Goal: Information Seeking & Learning: Learn about a topic

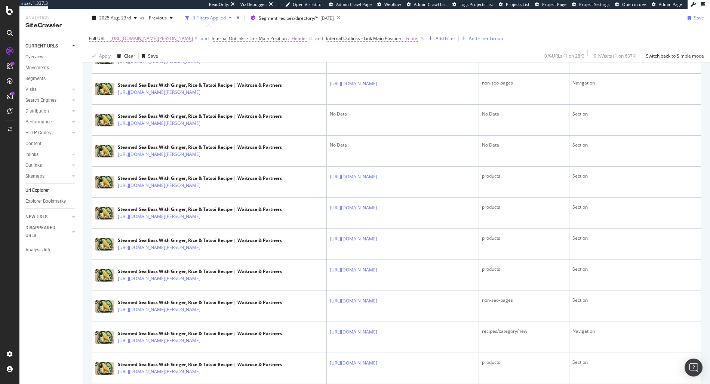
scroll to position [593, 0]
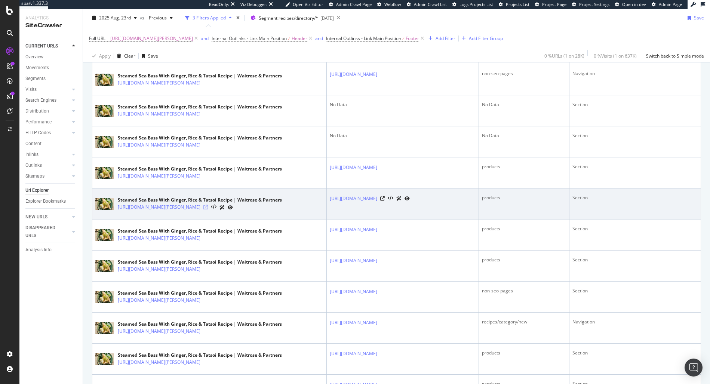
click at [208, 209] on icon at bounding box center [205, 207] width 4 height 4
drag, startPoint x: 374, startPoint y: 266, endPoint x: 301, endPoint y: 245, distance: 75.8
click at [327, 219] on td "https://www.waitrose.com/ecom/products/cooks-ingredients-rice-vinegar/905576-84…" at bounding box center [403, 203] width 152 height 31
copy link "https://www.waitrose.com/ecom/products/cooks-ingredients-rice-vinegar/905576-84…"
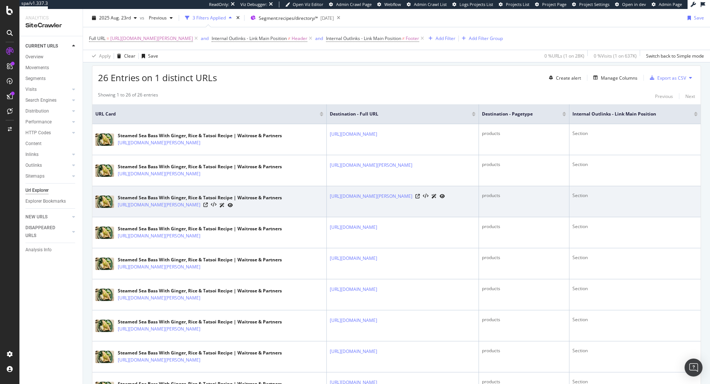
scroll to position [130, 0]
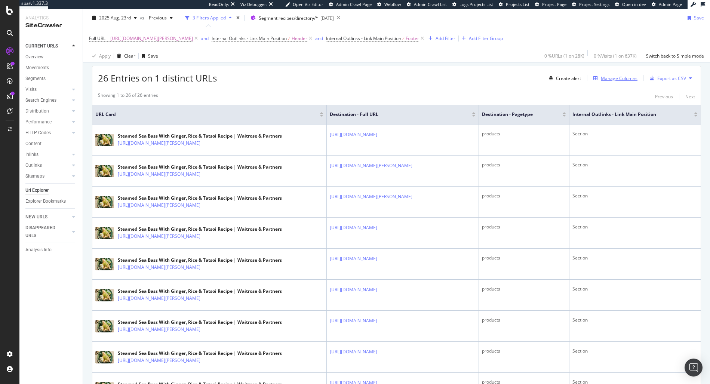
click at [616, 76] on div "Manage Columns" at bounding box center [618, 78] width 37 height 6
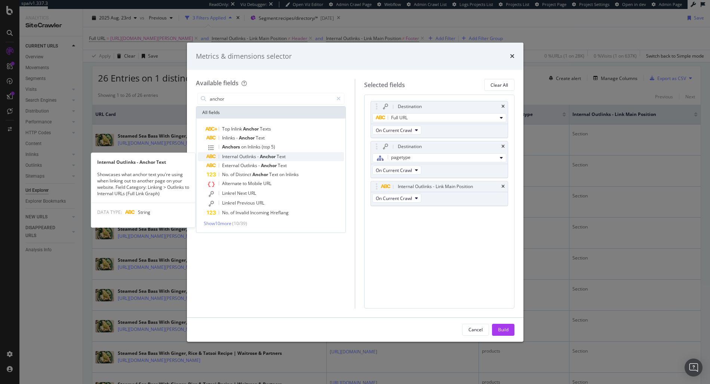
type input "anchor"
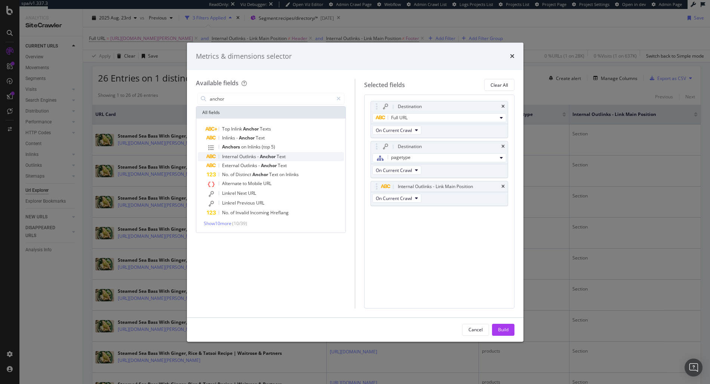
click at [273, 155] on span "Anchor" at bounding box center [268, 156] width 17 height 6
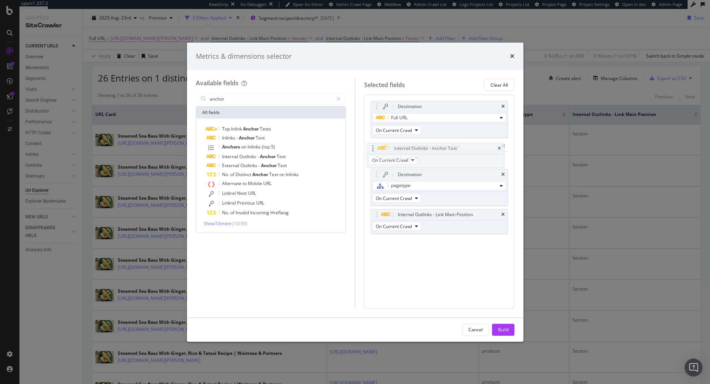
drag, startPoint x: 377, startPoint y: 211, endPoint x: 373, endPoint y: 145, distance: 66.2
click at [373, 145] on body "spa/v1.337.3 ReadOnly: Viz Debugger: Open Viz Editor Admin Crawl Page Webflow A…" at bounding box center [355, 192] width 710 height 384
click at [501, 329] on div "Build" at bounding box center [503, 329] width 10 height 6
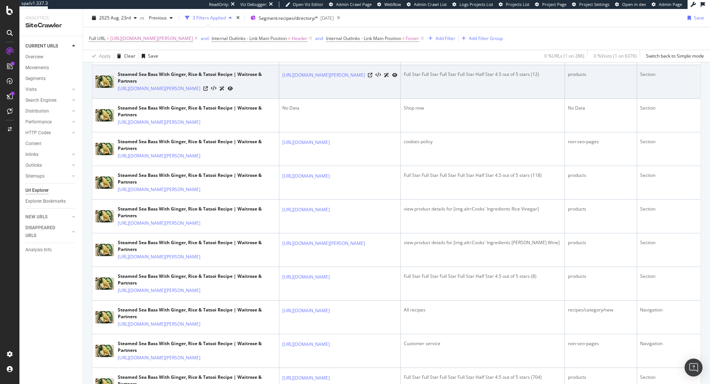
scroll to position [299, 0]
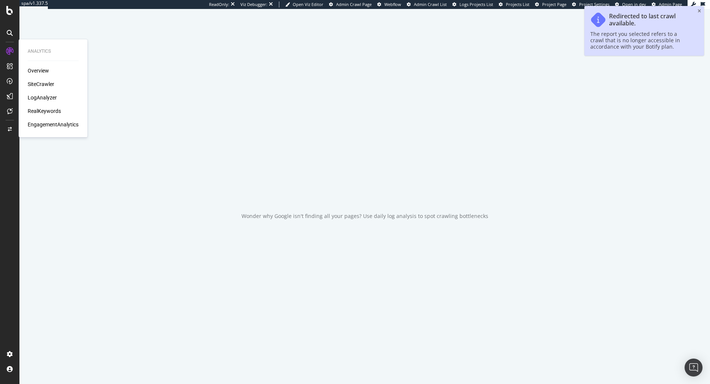
click at [39, 81] on div "SiteCrawler" at bounding box center [41, 83] width 27 height 7
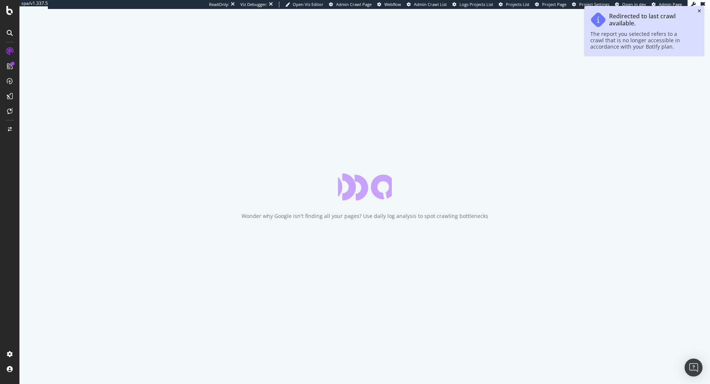
click at [699, 13] on icon "close toast" at bounding box center [698, 11] width 3 height 4
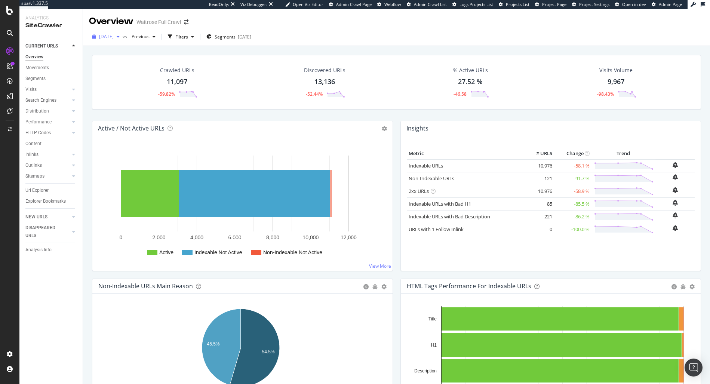
click at [114, 33] on div "2025 Aug. 27th" at bounding box center [106, 36] width 34 height 11
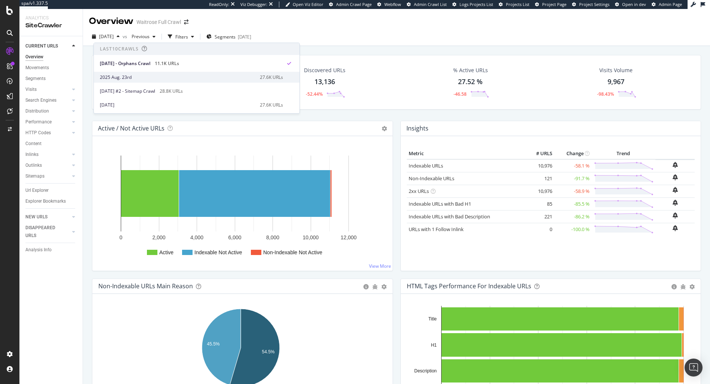
click at [146, 76] on div "2025 Aug. 23rd" at bounding box center [177, 77] width 155 height 7
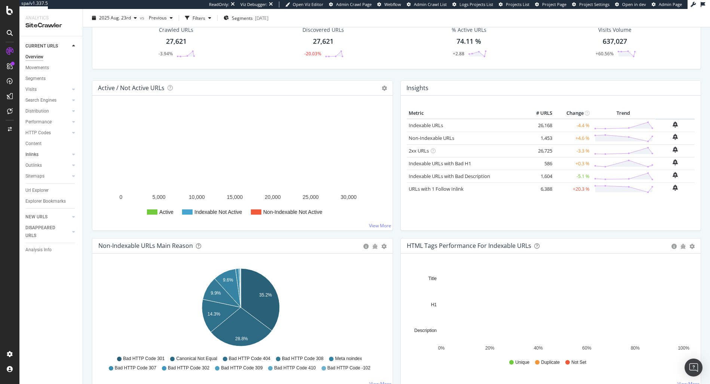
scroll to position [146, 0]
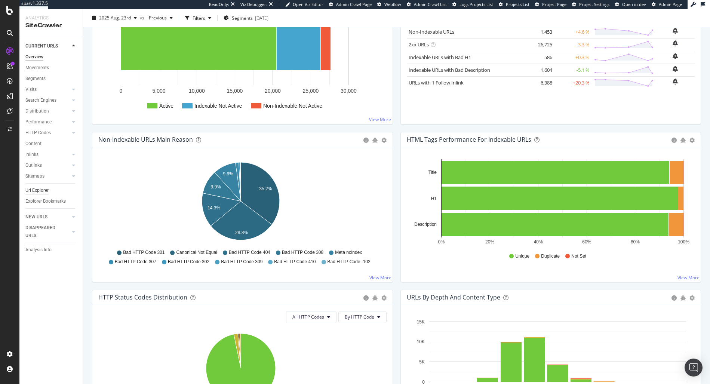
click at [34, 189] on div "Url Explorer" at bounding box center [36, 190] width 23 height 8
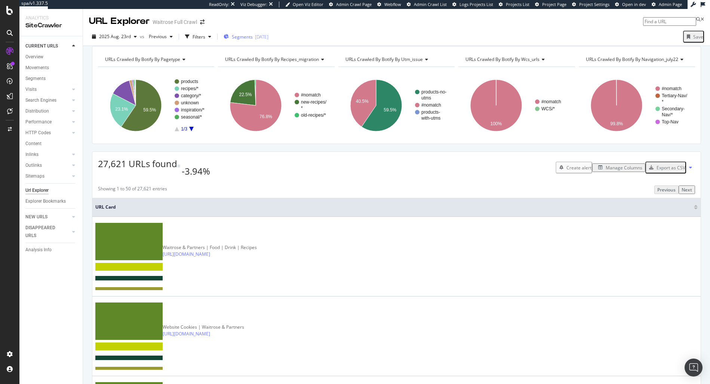
click at [251, 33] on div "Segments 2025-07-29" at bounding box center [245, 36] width 45 height 11
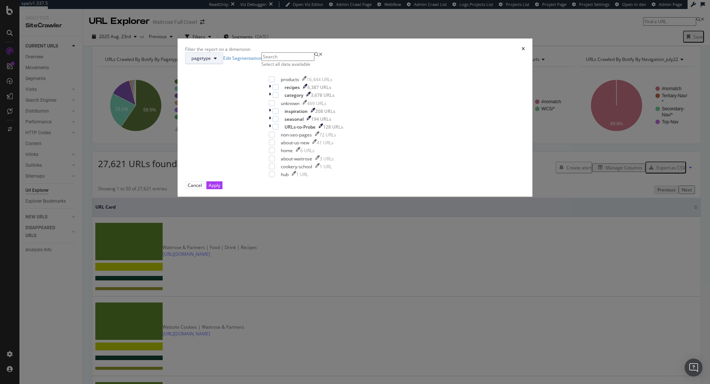
click at [223, 64] on button "pagetype" at bounding box center [204, 58] width 38 height 12
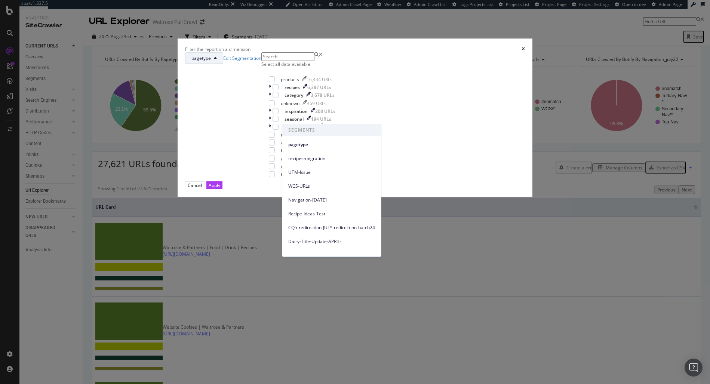
click at [223, 64] on button "pagetype" at bounding box center [204, 58] width 38 height 12
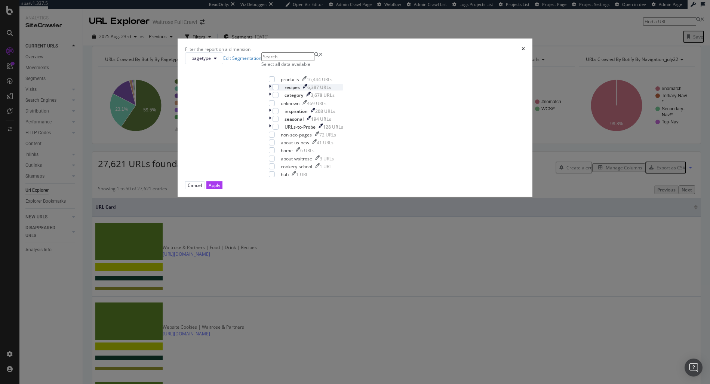
click at [271, 90] on icon "modal" at bounding box center [270, 87] width 2 height 6
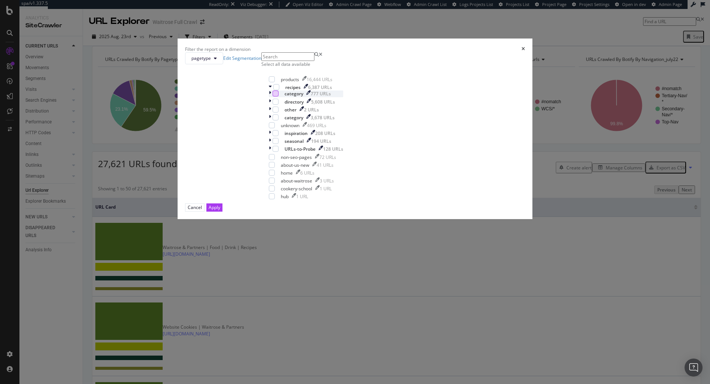
click at [278, 96] on div "modal" at bounding box center [275, 93] width 6 height 6
click at [222, 211] on button "Apply" at bounding box center [214, 207] width 16 height 8
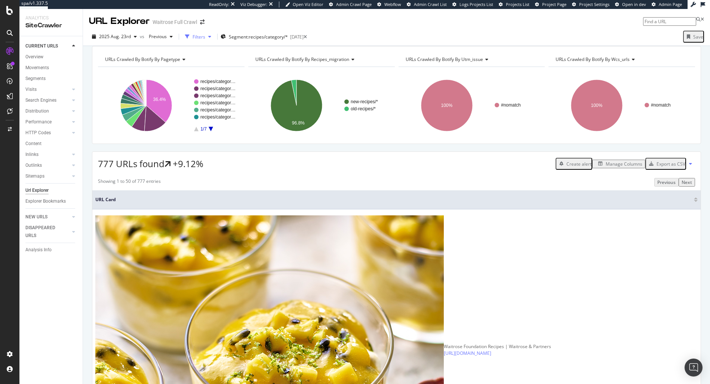
click at [198, 35] on div "Filters" at bounding box center [198, 37] width 13 height 6
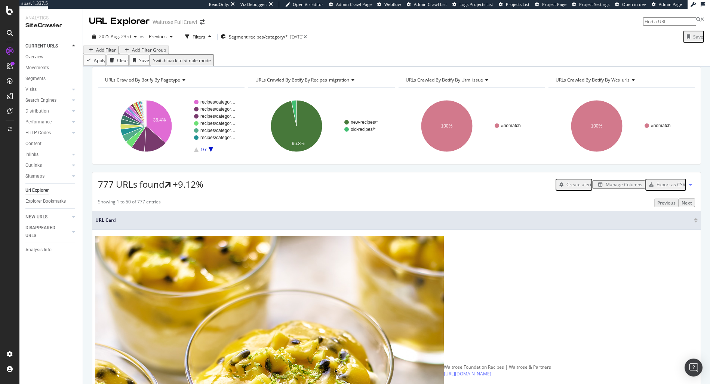
click at [116, 53] on div "Add Filter" at bounding box center [106, 50] width 20 height 6
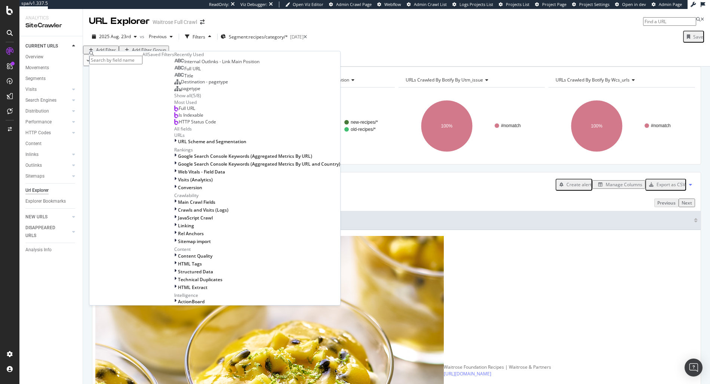
click at [184, 72] on span "Full URL" at bounding box center [192, 68] width 16 height 6
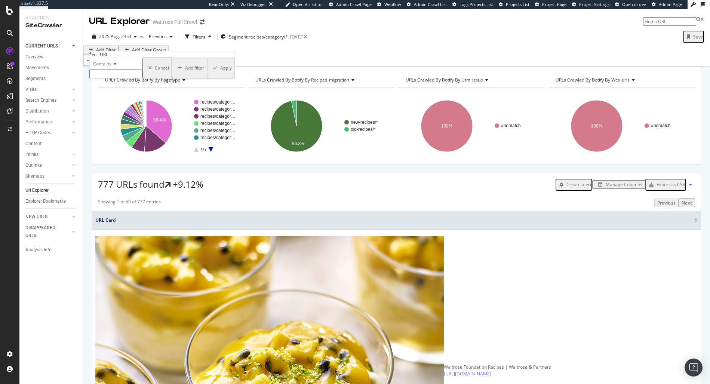
click at [120, 78] on input "text" at bounding box center [115, 73] width 53 height 9
type input "brunch"
click at [220, 73] on div "Apply" at bounding box center [226, 70] width 12 height 6
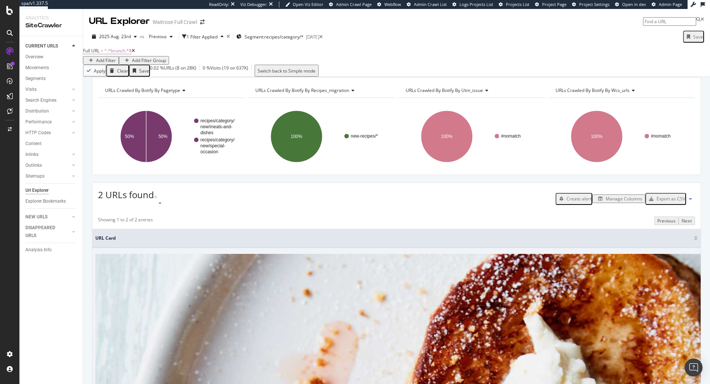
drag, startPoint x: 251, startPoint y: 278, endPoint x: 249, endPoint y: 274, distance: 4.7
drag, startPoint x: 249, startPoint y: 273, endPoint x: 116, endPoint y: 273, distance: 132.6
copy link "https://www.waitrose.com/ecom/recipes/meals-dishes/brunch"
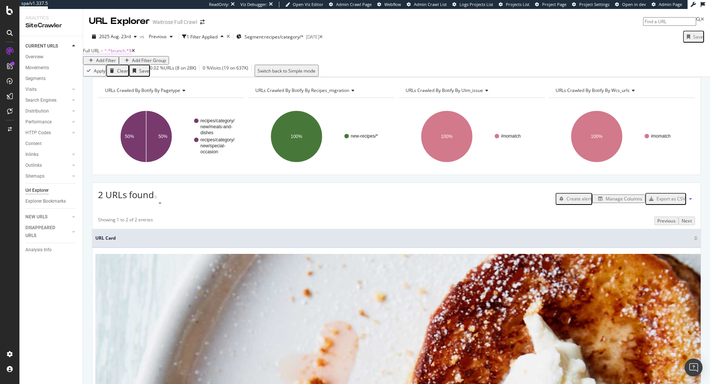
click at [126, 54] on span "^.*brunch.*$" at bounding box center [117, 50] width 27 height 6
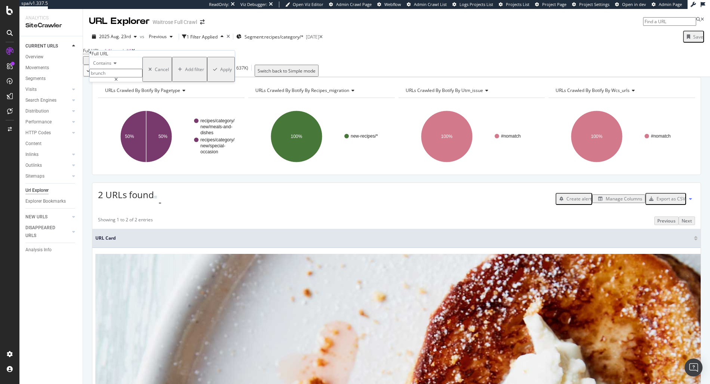
click at [126, 77] on input "brunch" at bounding box center [115, 73] width 53 height 9
type input "serves"
click at [171, 82] on div "Contains serves Cancel Add filter Apply" at bounding box center [161, 69] width 145 height 25
click at [172, 82] on div "Add filter Apply" at bounding box center [203, 69] width 63 height 25
click at [207, 82] on button "Apply" at bounding box center [221, 69] width 28 height 25
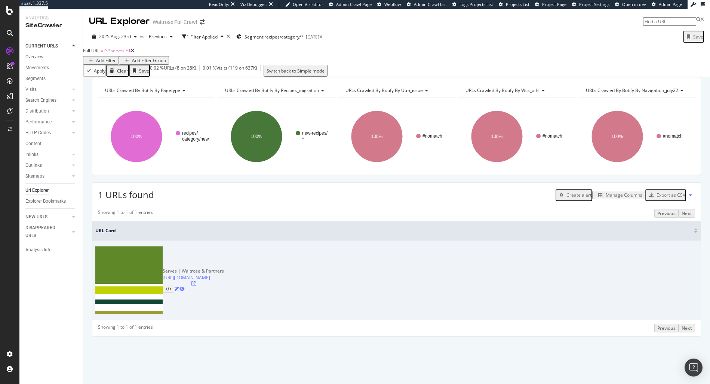
click at [195, 281] on icon at bounding box center [193, 283] width 4 height 4
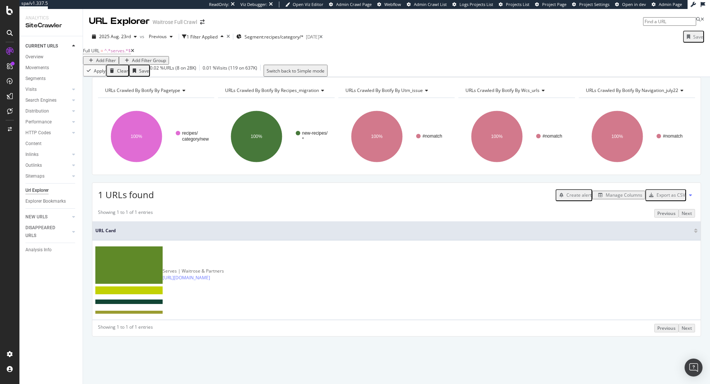
click at [134, 53] on icon at bounding box center [132, 51] width 3 height 4
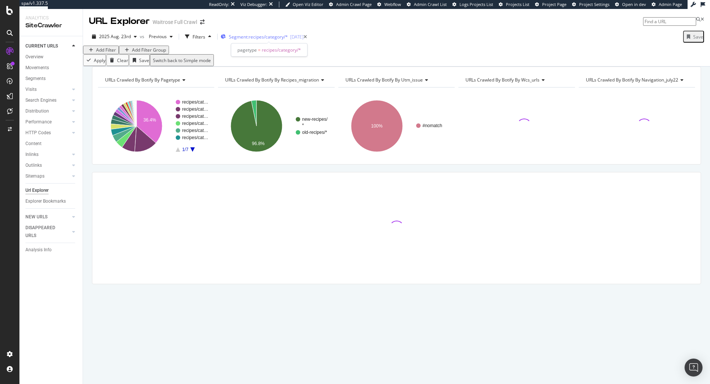
click at [285, 37] on span "Segment: recipes/category/*" at bounding box center [258, 37] width 59 height 6
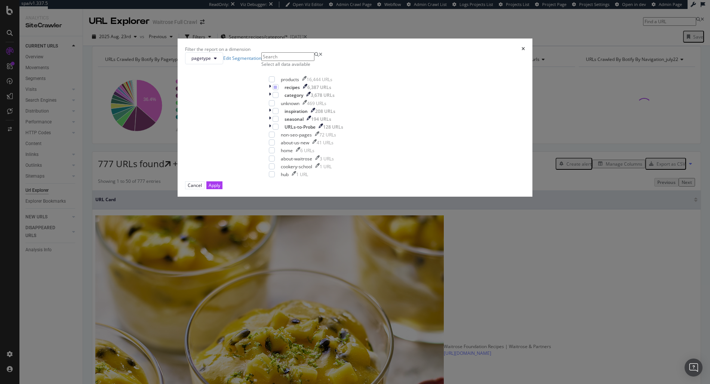
click at [418, 33] on div "Filter the report on a dimension pagetype Edit Segmentation Select all data ava…" at bounding box center [355, 192] width 710 height 384
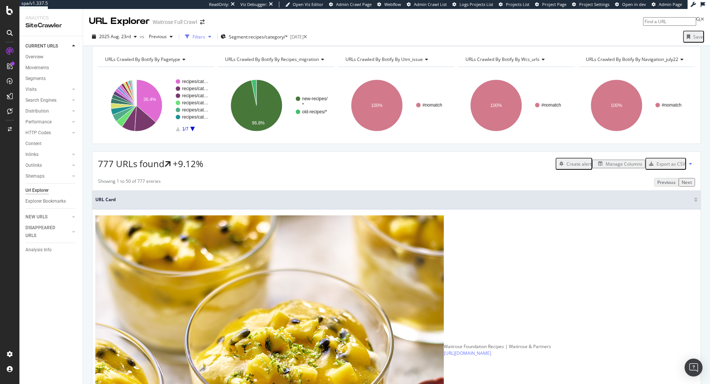
click at [198, 37] on div "Filters" at bounding box center [198, 37] width 13 height 6
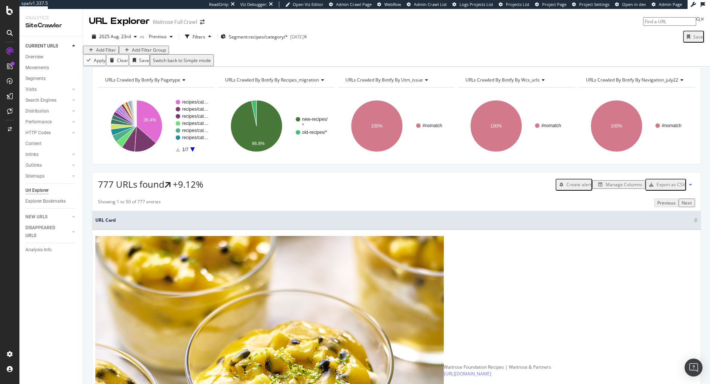
click at [107, 53] on div "Add Filter" at bounding box center [106, 50] width 20 height 6
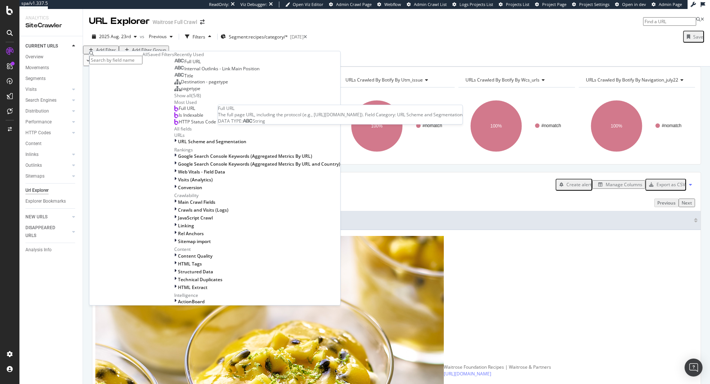
click at [184, 65] on span "Full URL" at bounding box center [192, 61] width 16 height 6
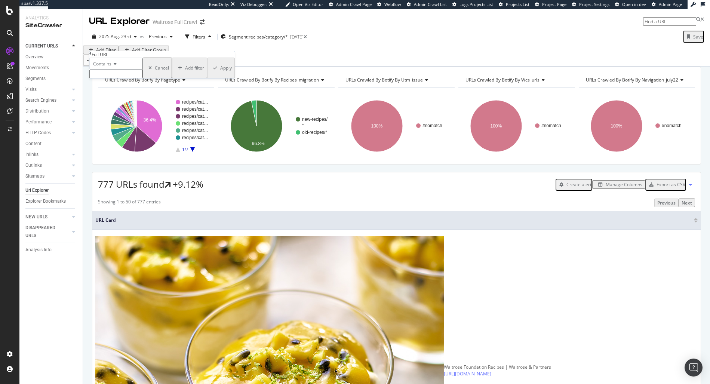
click at [119, 78] on input "text" at bounding box center [115, 73] width 53 height 9
type input "korean"
click at [220, 73] on div "Apply" at bounding box center [226, 70] width 12 height 6
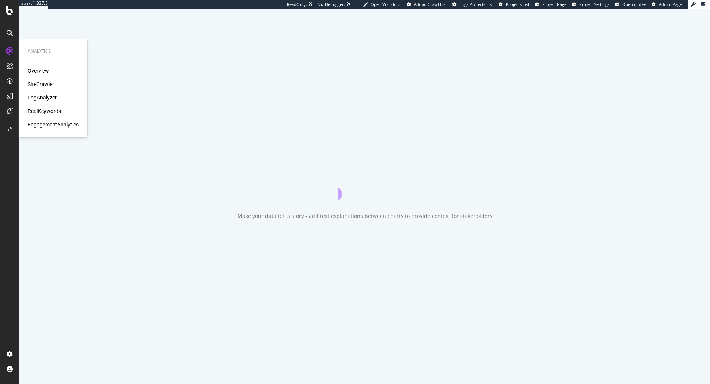
click at [31, 108] on div "RealKeywords" at bounding box center [44, 110] width 33 height 7
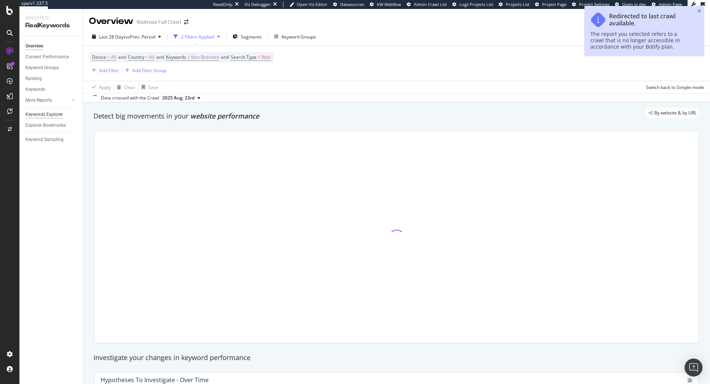
click at [40, 118] on div "Keywords Explorer" at bounding box center [43, 115] width 37 height 8
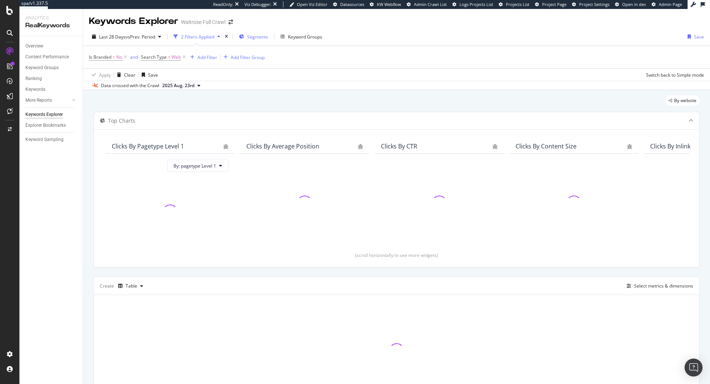
click at [250, 39] on span "Segments" at bounding box center [257, 37] width 21 height 6
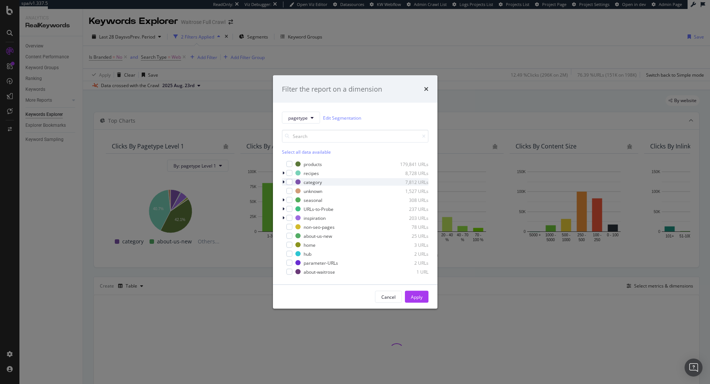
click at [284, 182] on div "modal" at bounding box center [284, 181] width 4 height 7
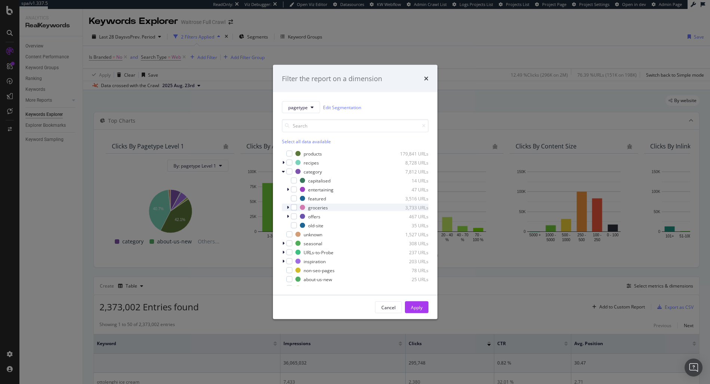
click at [288, 207] on icon "modal" at bounding box center [288, 207] width 2 height 4
click at [292, 207] on div "modal" at bounding box center [294, 207] width 6 height 6
click at [415, 307] on div "Apply" at bounding box center [417, 307] width 12 height 6
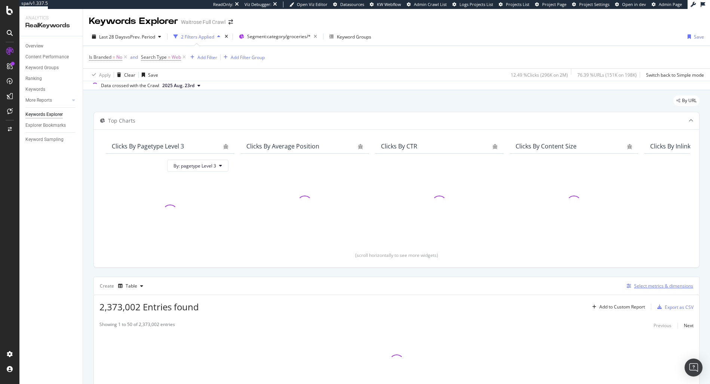
click at [642, 290] on button "Select metrics & dimensions" at bounding box center [657, 285] width 69 height 9
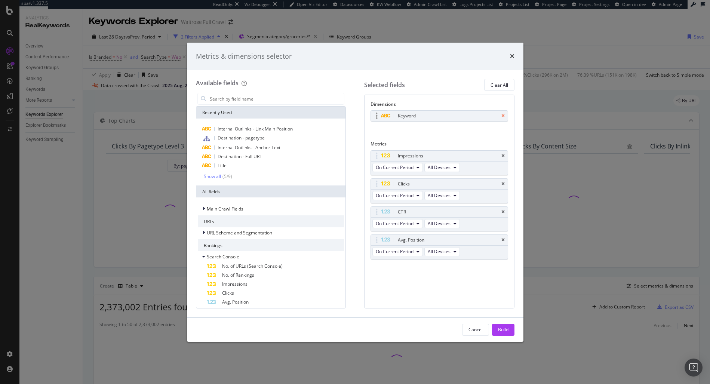
click at [503, 114] on icon "times" at bounding box center [502, 116] width 3 height 4
click at [298, 98] on input "modal" at bounding box center [276, 98] width 135 height 11
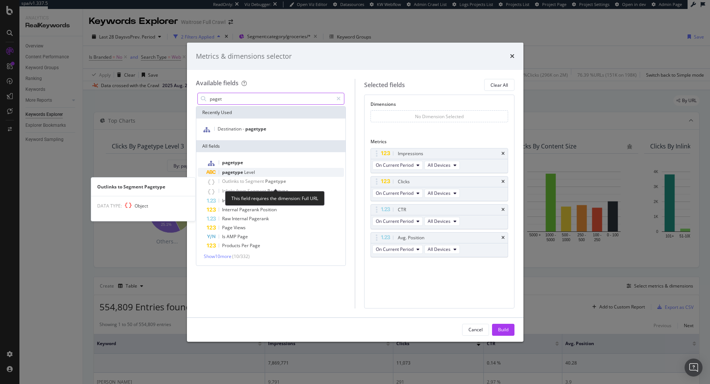
type input "paget"
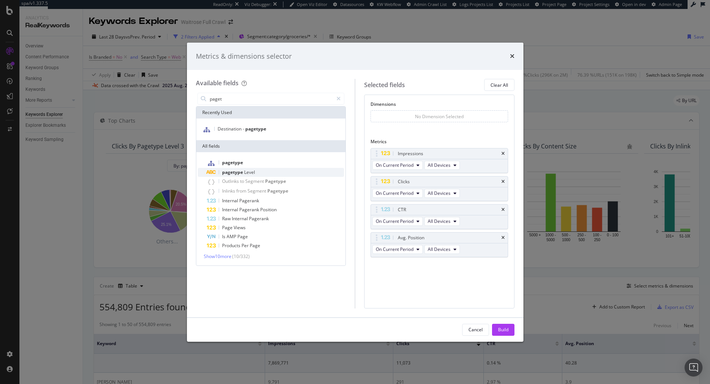
click at [246, 174] on span "Level" at bounding box center [249, 172] width 11 height 6
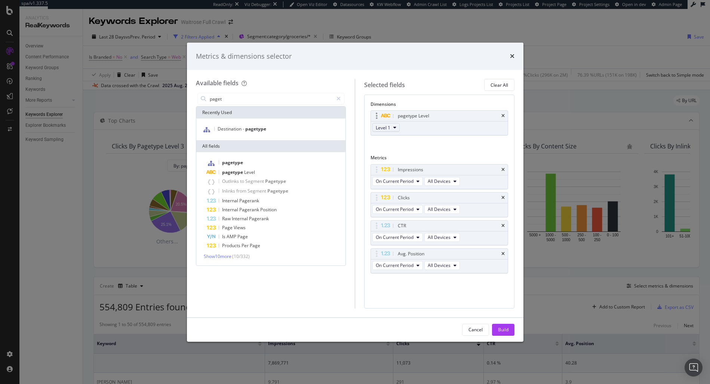
click at [392, 128] on button "Level 1" at bounding box center [385, 127] width 27 height 9
click at [387, 166] on span "Level 3" at bounding box center [385, 168] width 15 height 7
click at [502, 327] on div "Build" at bounding box center [503, 329] width 10 height 6
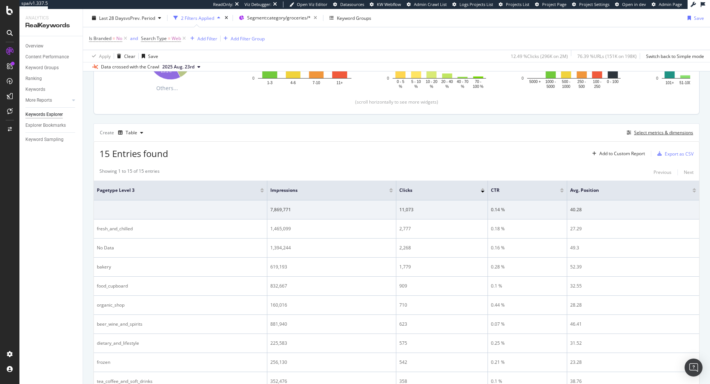
scroll to position [160, 0]
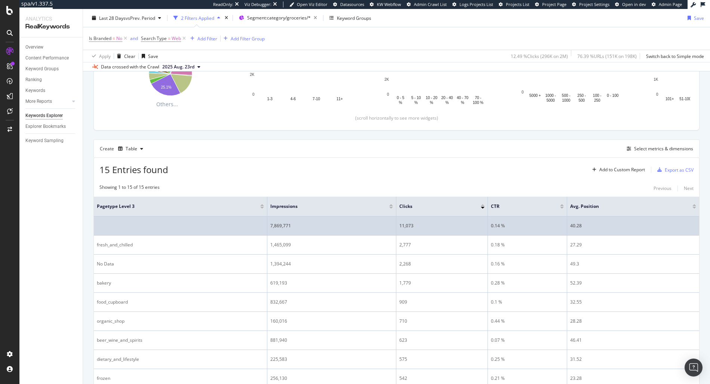
scroll to position [109, 0]
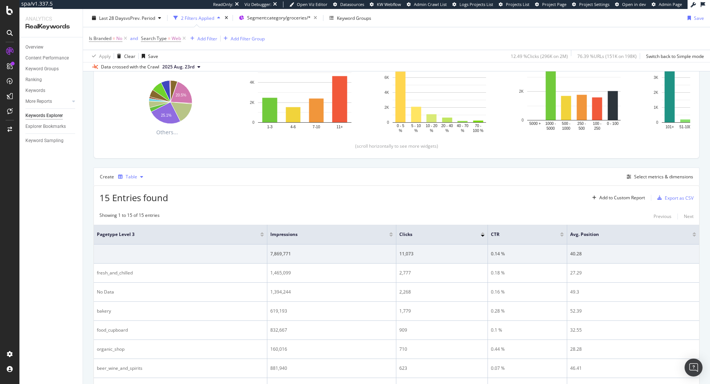
click at [131, 177] on div "Table" at bounding box center [132, 176] width 12 height 4
click at [239, 176] on div "Create Table Select metrics & dimensions" at bounding box center [396, 176] width 606 height 18
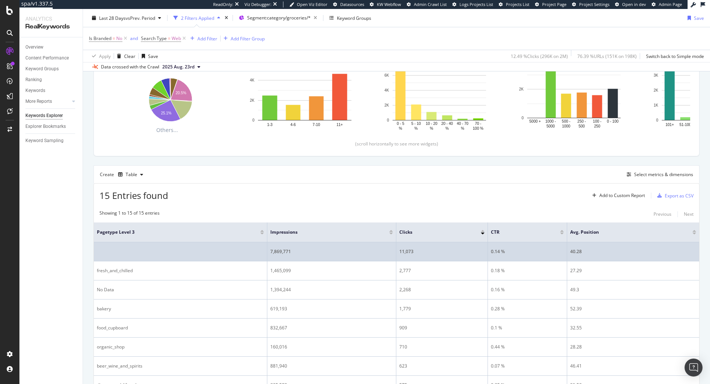
scroll to position [0, 0]
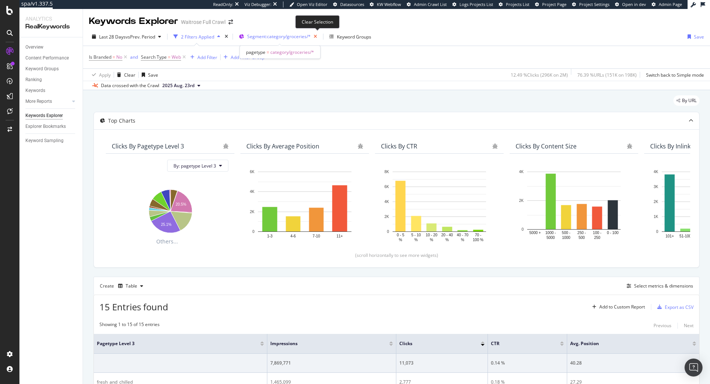
click at [318, 34] on icon "button" at bounding box center [314, 36] width 9 height 10
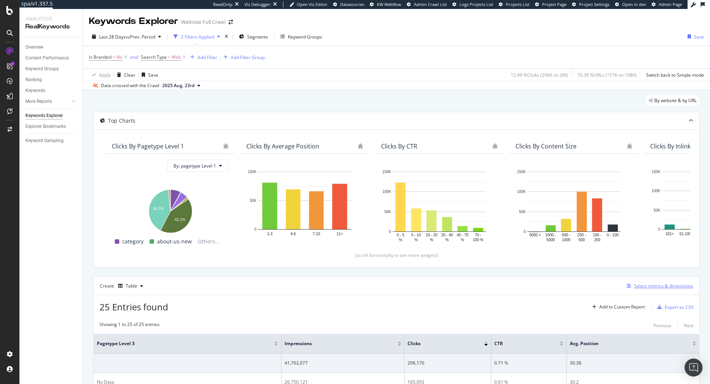
click at [645, 285] on div "Select metrics & dimensions" at bounding box center [663, 285] width 59 height 6
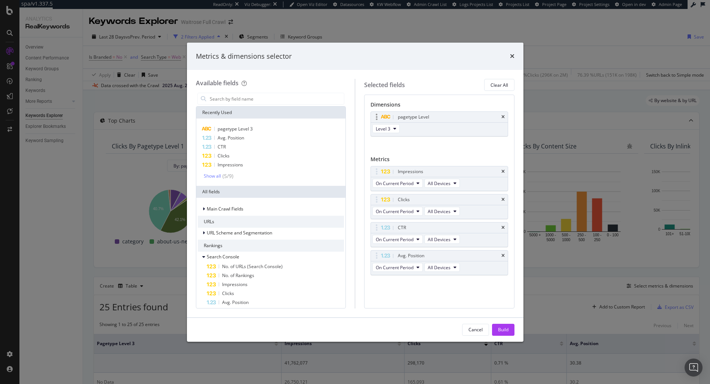
click at [499, 115] on div "pagetype Level" at bounding box center [447, 116] width 103 height 7
click at [501, 116] on icon "times" at bounding box center [502, 117] width 3 height 4
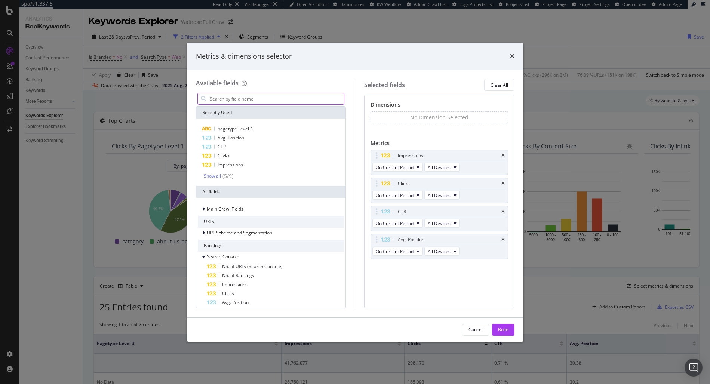
click at [279, 98] on input "modal" at bounding box center [276, 98] width 135 height 11
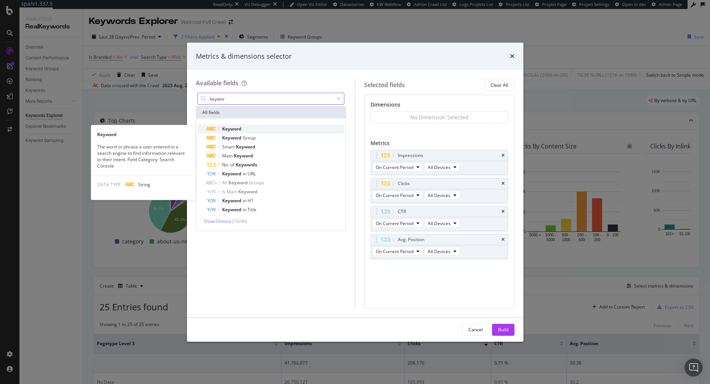
type input "keywor"
click at [260, 132] on div "Keyword" at bounding box center [275, 128] width 137 height 9
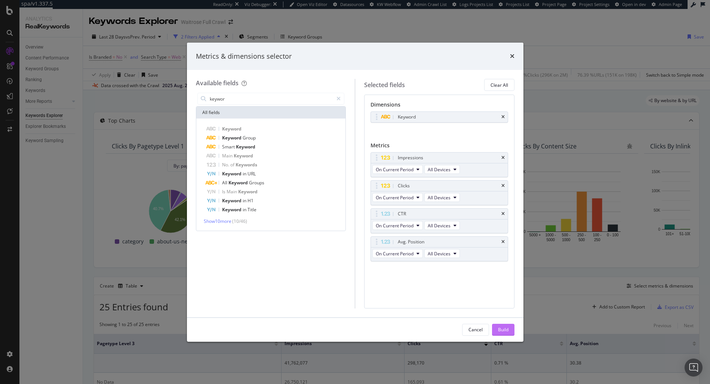
click at [496, 328] on button "Build" at bounding box center [503, 330] width 22 height 12
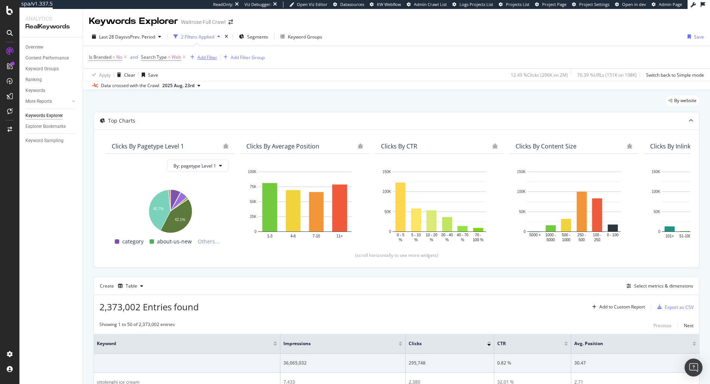
click at [206, 54] on div "Add Filter" at bounding box center [207, 57] width 20 height 6
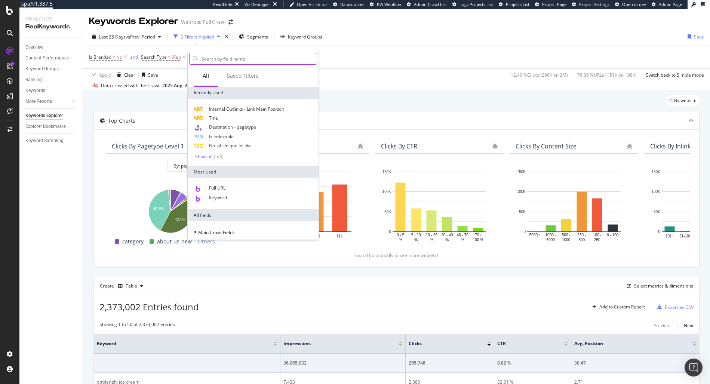
type input "Y"
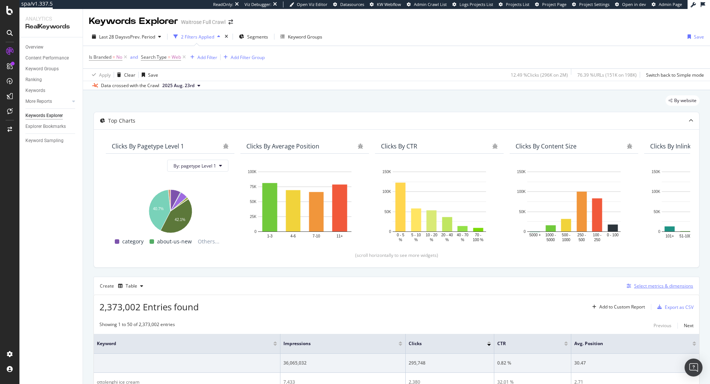
click at [642, 288] on div "Select metrics & dimensions" at bounding box center [663, 285] width 59 height 6
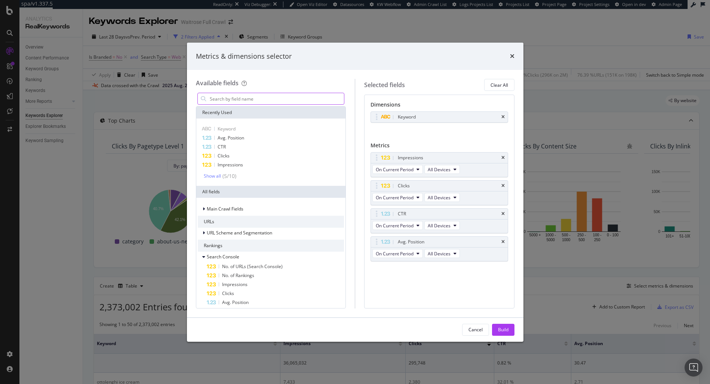
click at [289, 99] on input "modal" at bounding box center [276, 98] width 135 height 11
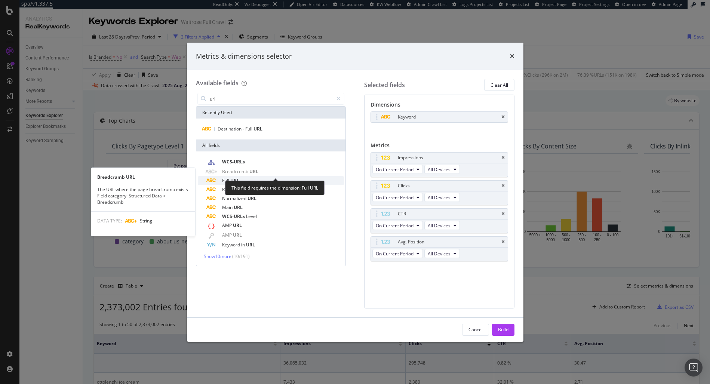
type input "url"
click at [250, 179] on div "Full URL" at bounding box center [275, 180] width 137 height 9
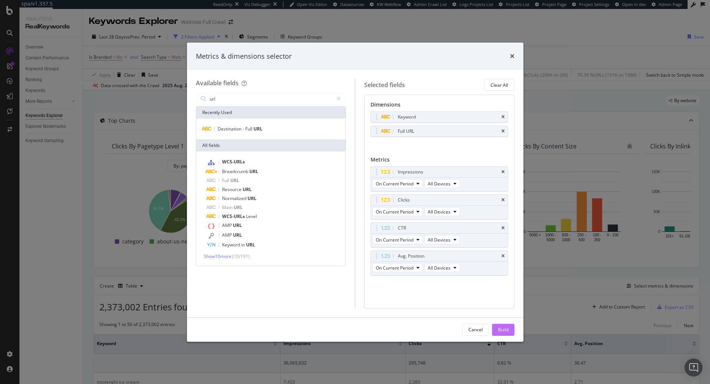
click at [501, 333] on div "Build" at bounding box center [503, 329] width 10 height 11
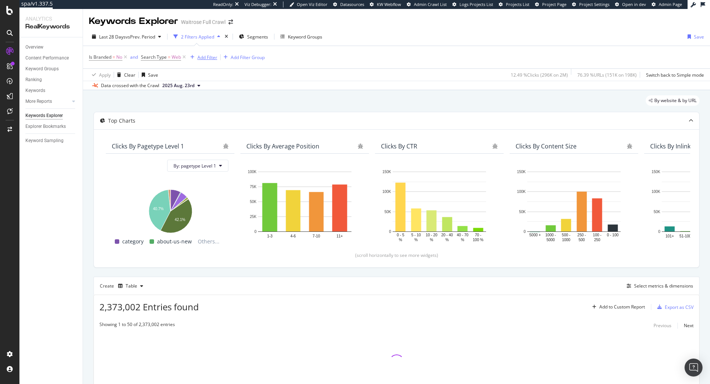
click at [202, 55] on div "Add Filter" at bounding box center [207, 57] width 20 height 6
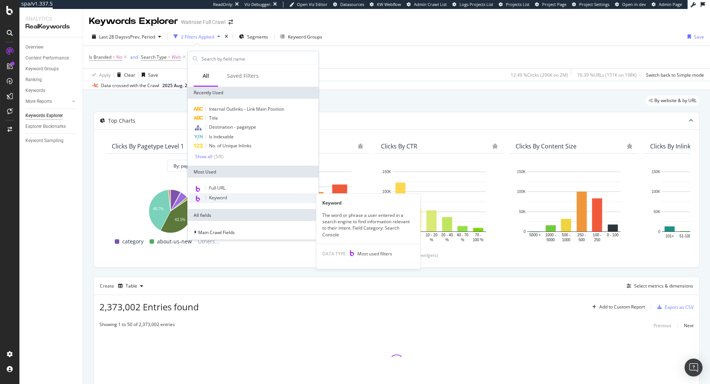
click at [223, 198] on span "Keyword" at bounding box center [218, 197] width 18 height 6
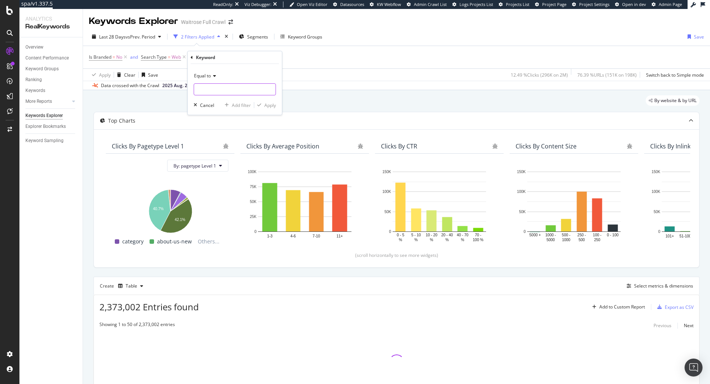
click at [203, 92] on input "text" at bounding box center [234, 89] width 81 height 12
click at [203, 73] on span "Equal to" at bounding box center [202, 75] width 17 height 6
click at [210, 149] on span "Contains" at bounding box center [206, 149] width 18 height 6
click at [211, 92] on input "text" at bounding box center [234, 89] width 81 height 12
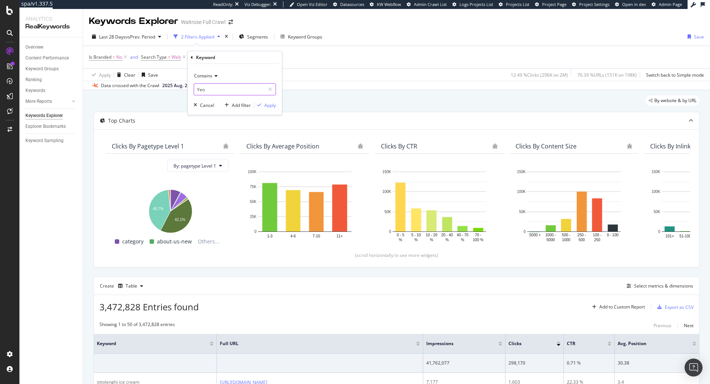
type input "Yeo"
click at [276, 109] on div "Contains Yeo Cancel Add filter Apply" at bounding box center [235, 89] width 94 height 51
click at [272, 109] on div "Contains Yeo Cancel Add filter Apply" at bounding box center [235, 89] width 94 height 51
click at [269, 102] on div "Apply" at bounding box center [270, 105] width 12 height 6
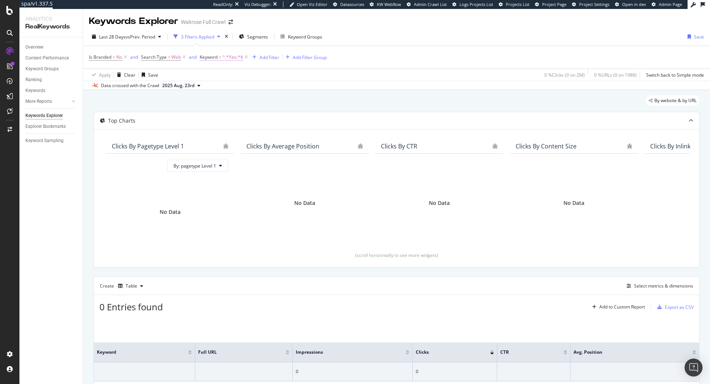
click at [222, 56] on span "Keyword = ^.*Yeo.*$" at bounding box center [221, 57] width 43 height 7
click at [226, 89] on input "Yeo" at bounding box center [242, 88] width 71 height 12
paste input "Higgidy"
type input "Higgidy"
click at [287, 106] on div "Apply" at bounding box center [283, 104] width 12 height 6
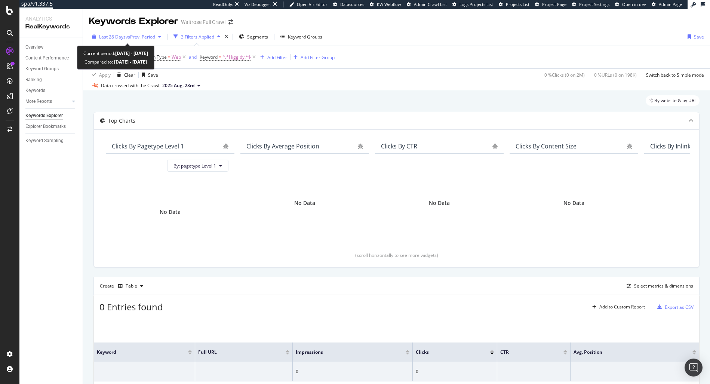
click at [122, 41] on div "Last 28 Days vs Prev. Period" at bounding box center [126, 36] width 75 height 11
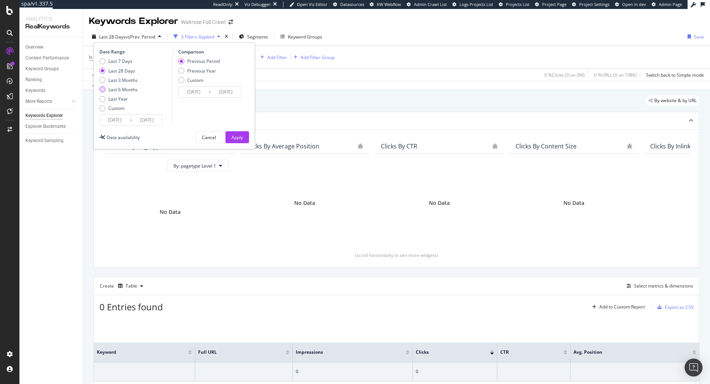
click at [119, 92] on div "Last 6 Months" at bounding box center [122, 89] width 29 height 6
type input "2025/02/27"
type input "2024/08/29"
type input "2025/02/26"
click at [250, 137] on div "Date Range Last 7 Days Last 28 Days Last 3 Months Last 6 Months Last Year Custo…" at bounding box center [173, 96] width 161 height 106
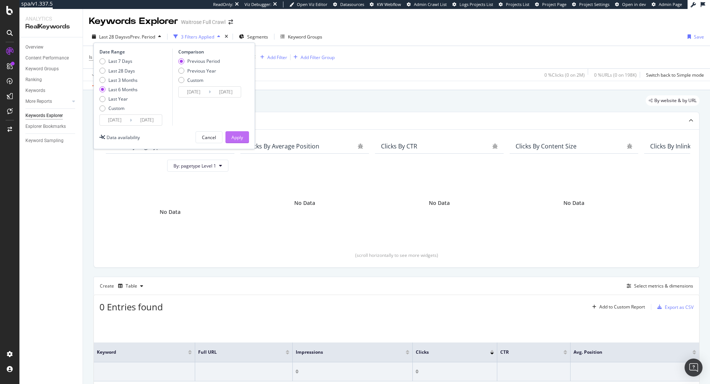
click at [237, 137] on div "Apply" at bounding box center [237, 137] width 12 height 6
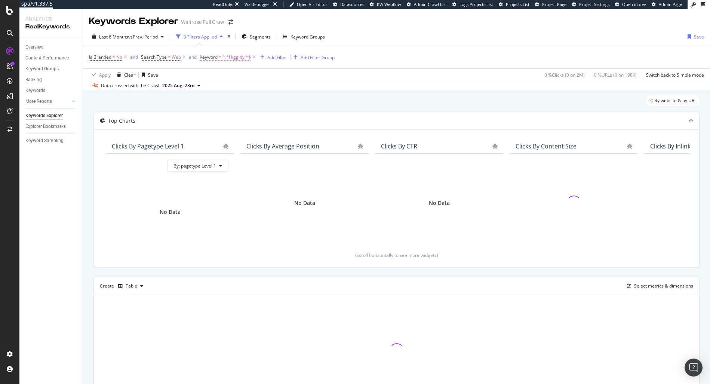
click at [228, 56] on span "^.*Higgidy.*$" at bounding box center [236, 57] width 28 height 10
click at [211, 86] on input "Higgidy" at bounding box center [242, 88] width 71 height 12
click at [212, 88] on input "Higgidy" at bounding box center [242, 88] width 71 height 12
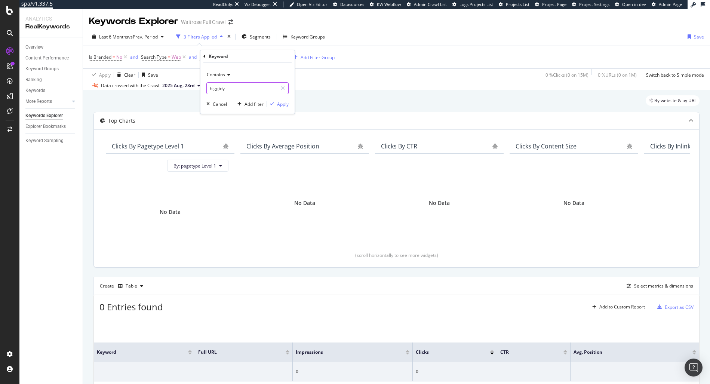
type input "higgidy"
click at [274, 106] on div "Apply" at bounding box center [278, 104] width 22 height 7
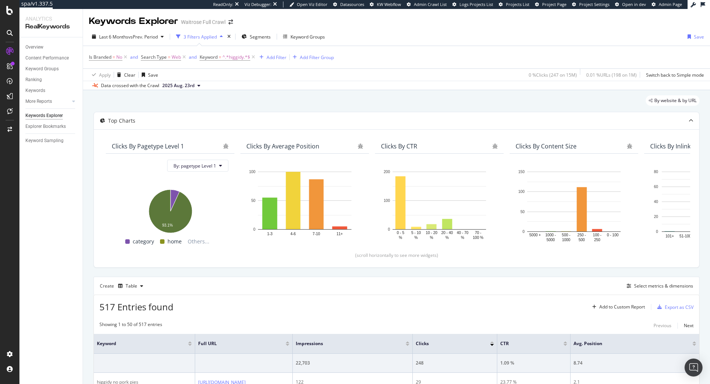
click at [269, 43] on div "Last 6 Months vs Prev. Period 3 Filters Applied Segments Keyword Groups Save" at bounding box center [396, 38] width 627 height 15
click at [268, 36] on span "Segments" at bounding box center [260, 37] width 21 height 6
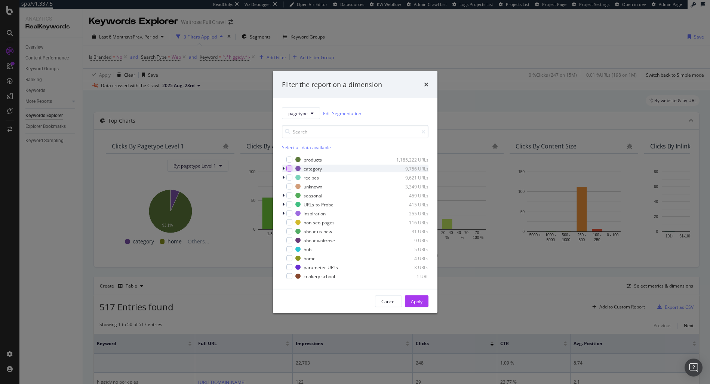
click at [290, 167] on div "modal" at bounding box center [289, 169] width 6 height 6
click at [425, 303] on button "Apply" at bounding box center [417, 301] width 24 height 12
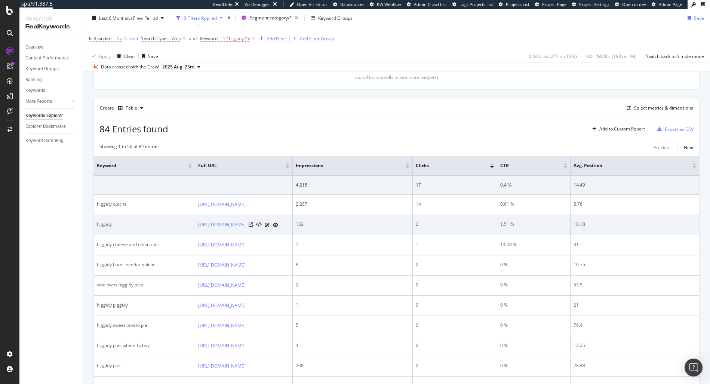
scroll to position [179, 0]
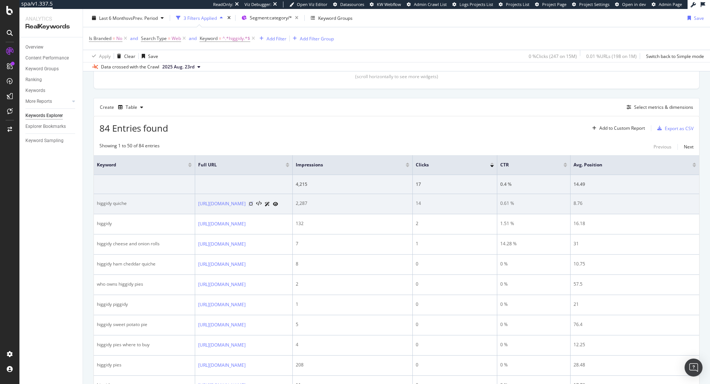
click at [253, 206] on icon at bounding box center [250, 203] width 4 height 4
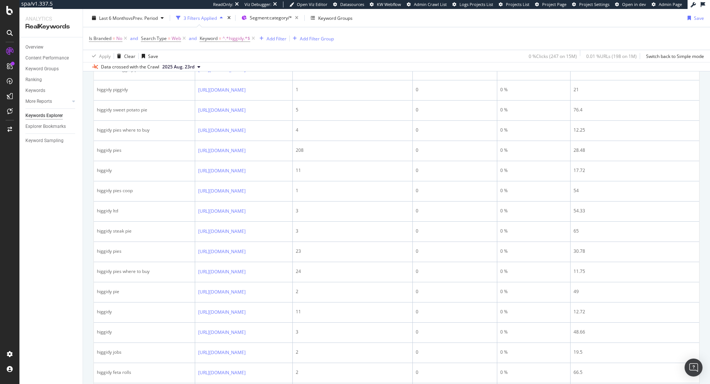
scroll to position [392, 0]
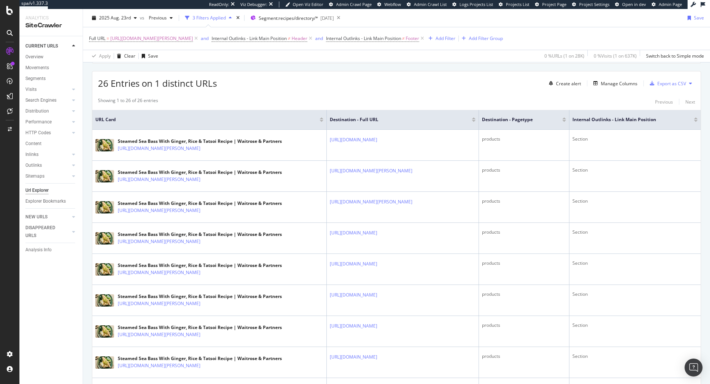
scroll to position [124, 0]
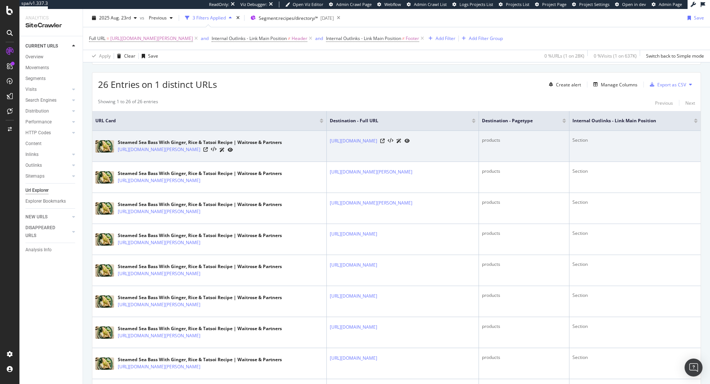
click at [327, 153] on td "[URL][DOMAIN_NAME]" at bounding box center [403, 146] width 152 height 31
copy link "[URL][DOMAIN_NAME]"
click at [233, 148] on div at bounding box center [218, 150] width 30 height 8
click at [208, 151] on icon at bounding box center [205, 149] width 4 height 4
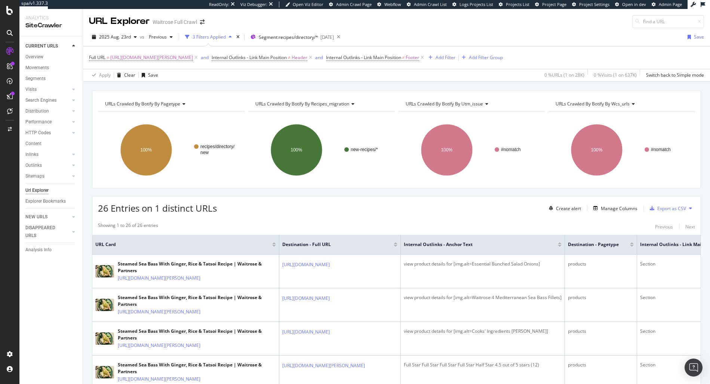
scroll to position [299, 0]
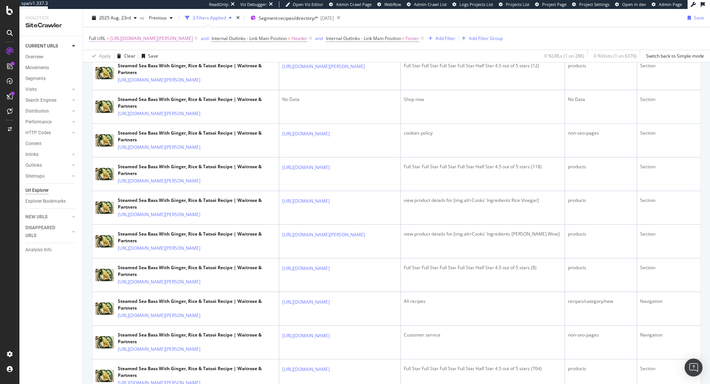
click at [181, 38] on span "[URL][DOMAIN_NAME][PERSON_NAME]" at bounding box center [151, 38] width 83 height 10
click at [146, 66] on input "[URL][DOMAIN_NAME][PERSON_NAME]" at bounding box center [131, 70] width 71 height 12
paste input "pomegranate-honey-chicken-drumsticks"
type input "[URL][DOMAIN_NAME]"
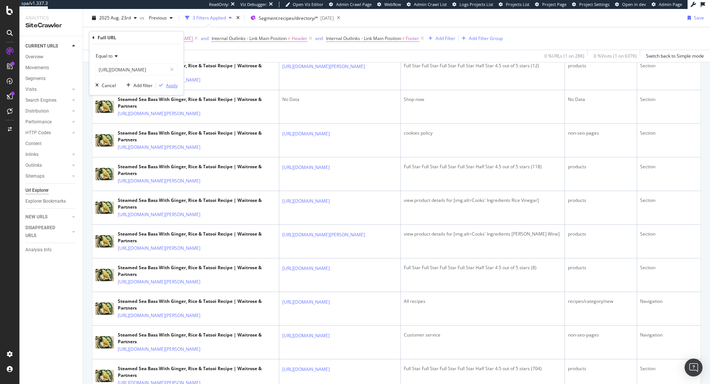
scroll to position [0, 0]
click at [167, 86] on div "Apply" at bounding box center [172, 85] width 12 height 6
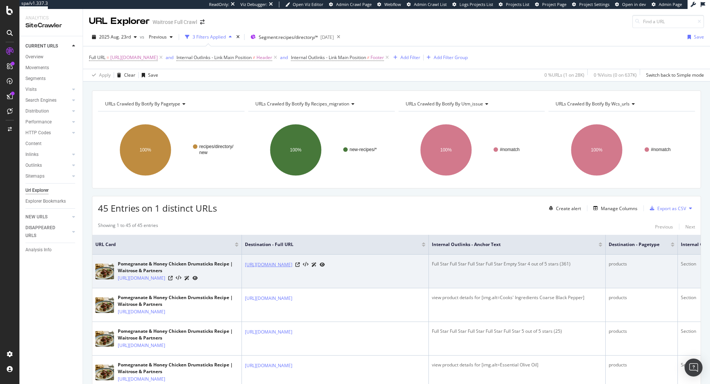
copy link "https://www.waitrose.com/ecom/products/cooks-ingredients-garlic/086143-43987-43…"
drag, startPoint x: 337, startPoint y: 285, endPoint x: 245, endPoint y: 265, distance: 94.4
click at [245, 265] on td "https://www.waitrose.com/ecom/products/cooks-ingredients-garlic/086143-43987-43…" at bounding box center [335, 271] width 187 height 34
